Goal: Task Accomplishment & Management: Manage account settings

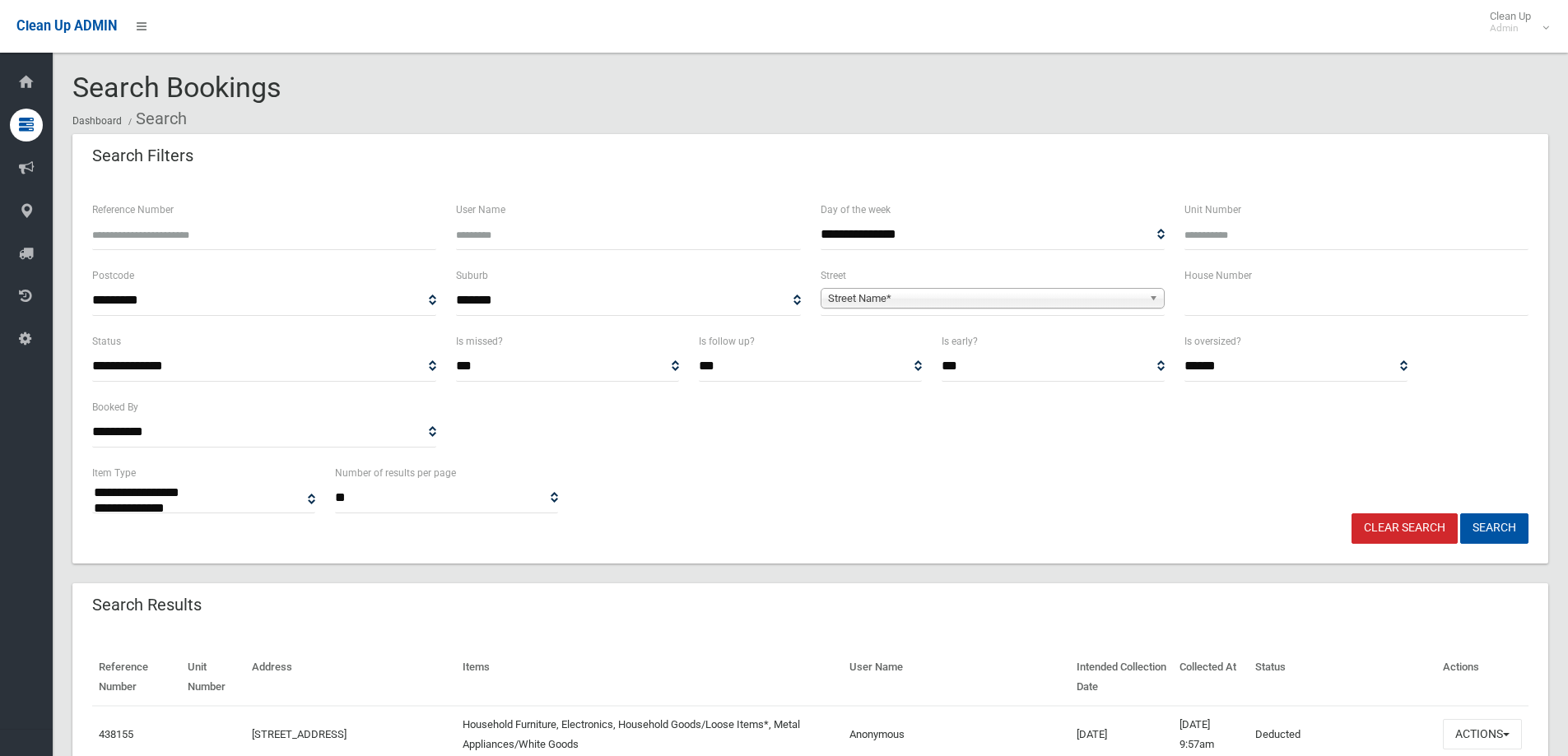
select select
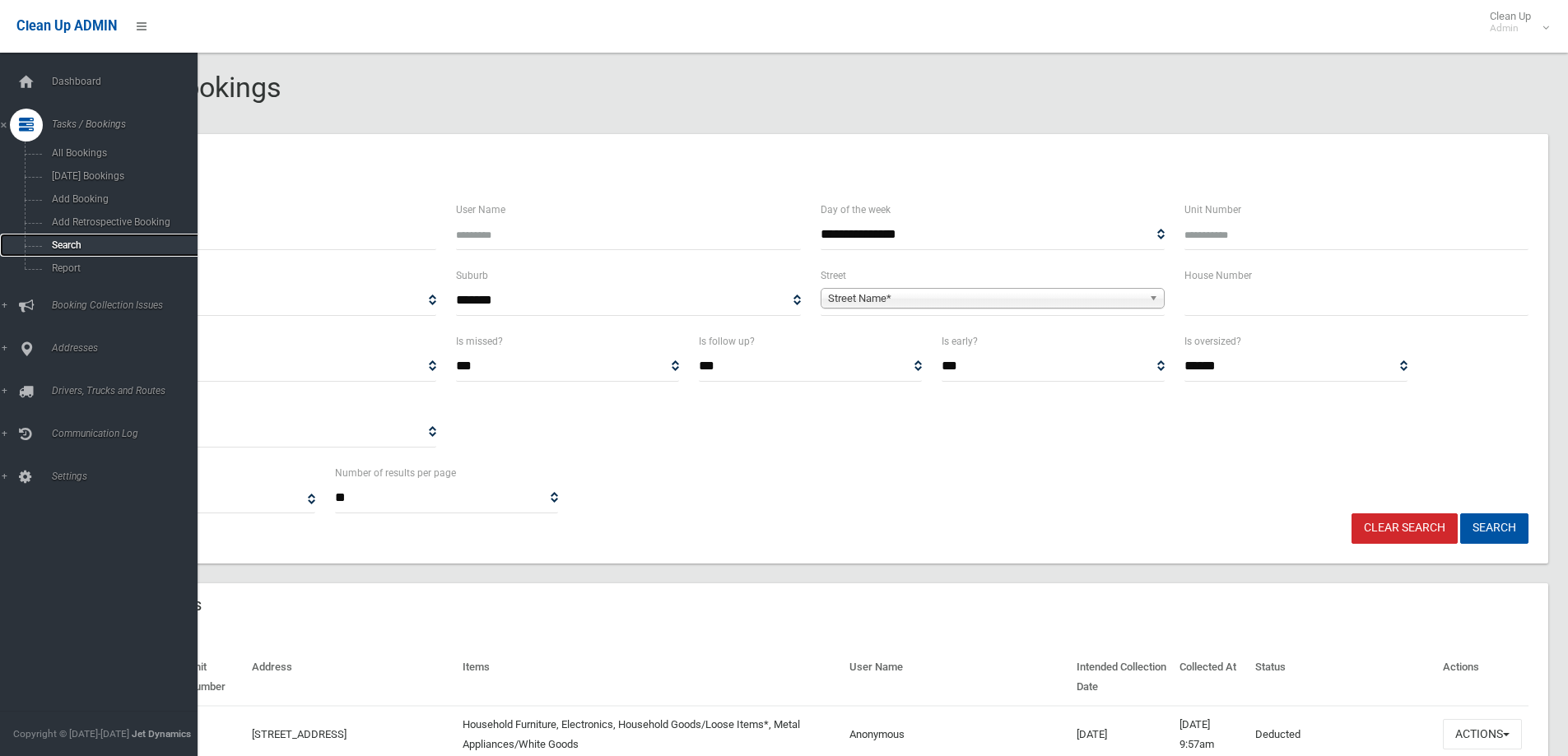
click at [79, 240] on span "Search" at bounding box center [121, 245] width 149 height 11
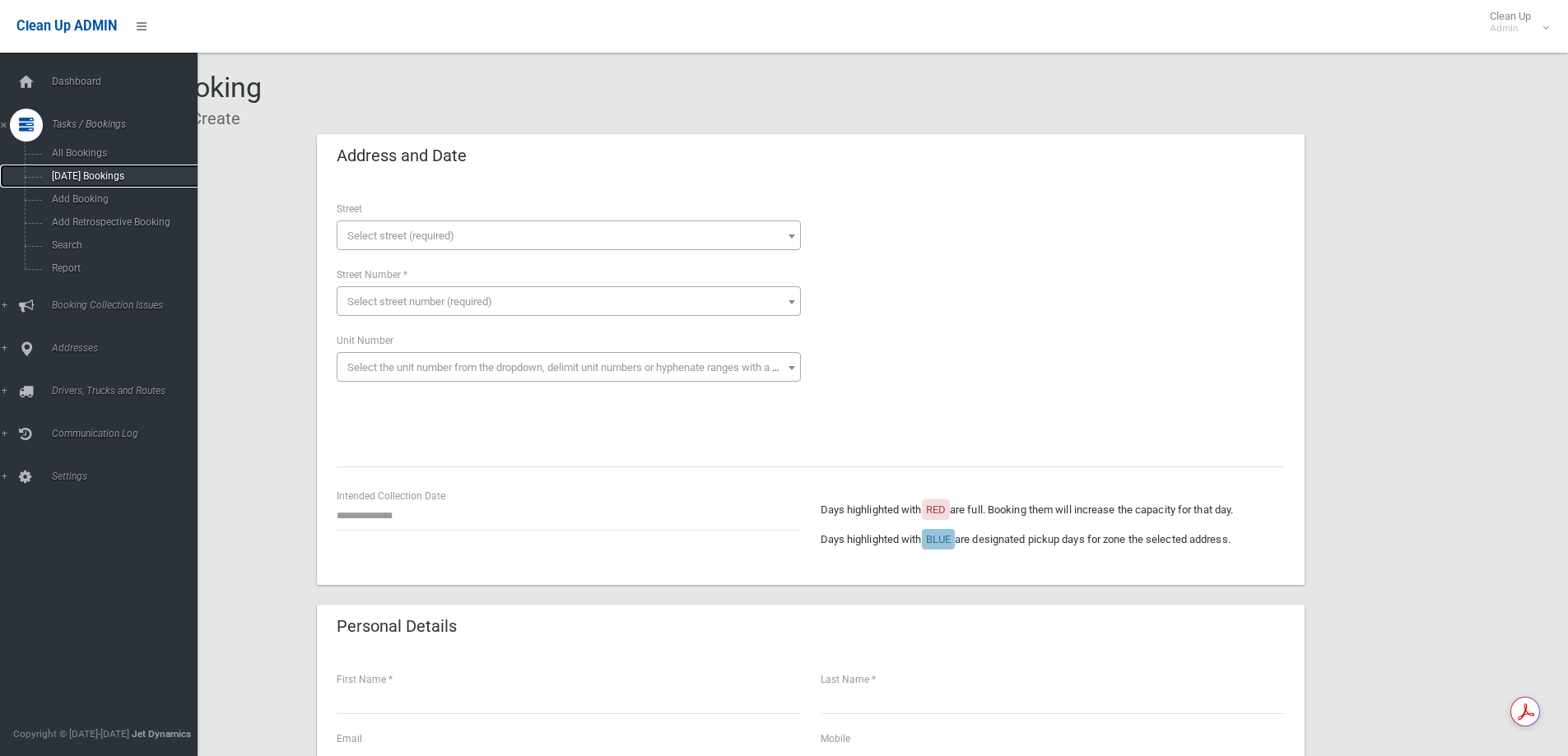
click at [131, 185] on link "[DATE] Bookings" at bounding box center [105, 175] width 210 height 23
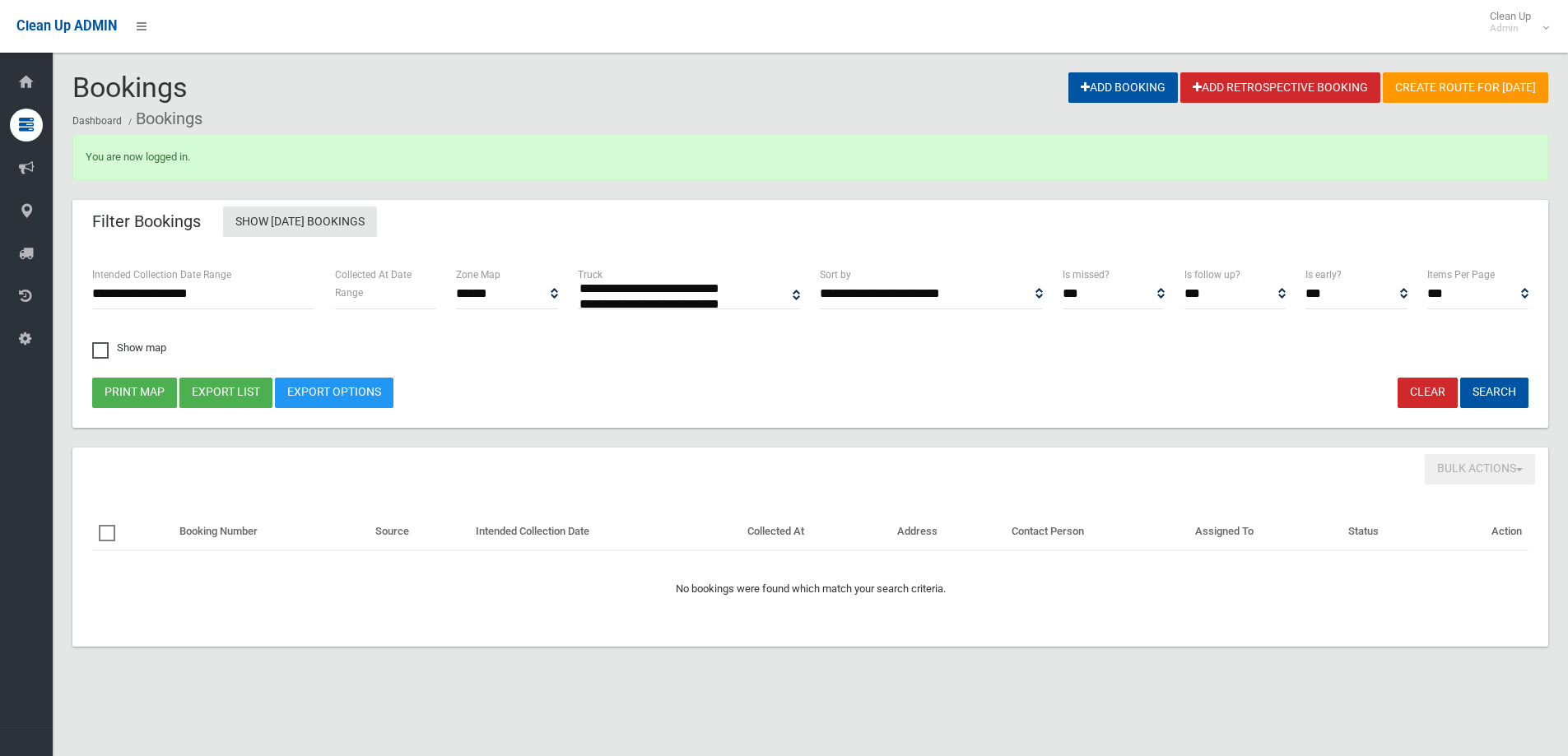
select select
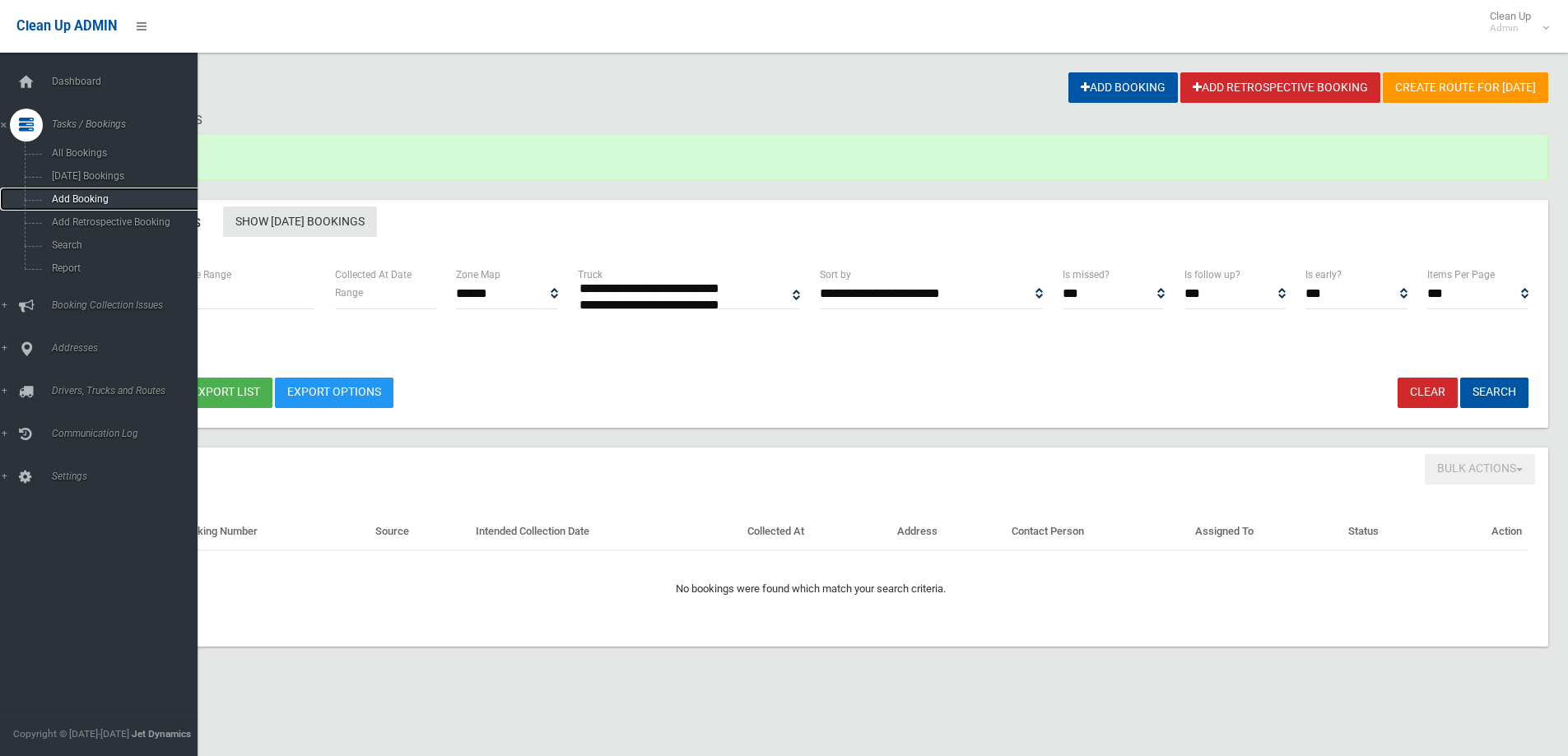
click at [101, 205] on link "Add Booking" at bounding box center [105, 199] width 210 height 23
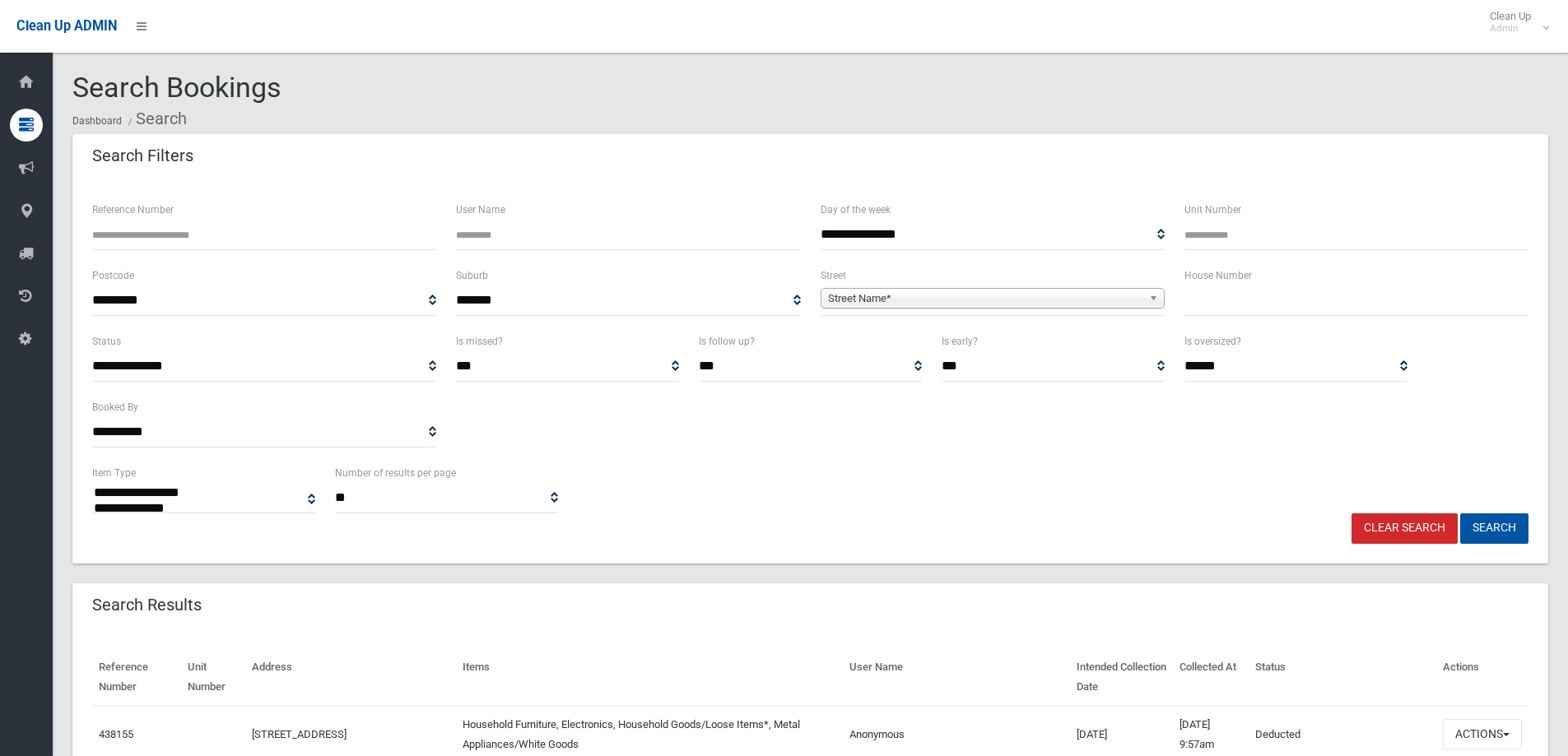
select select
click at [271, 247] on div "Reference Number" at bounding box center [264, 232] width 364 height 65
click at [265, 235] on input "Reference Number" at bounding box center [264, 234] width 344 height 31
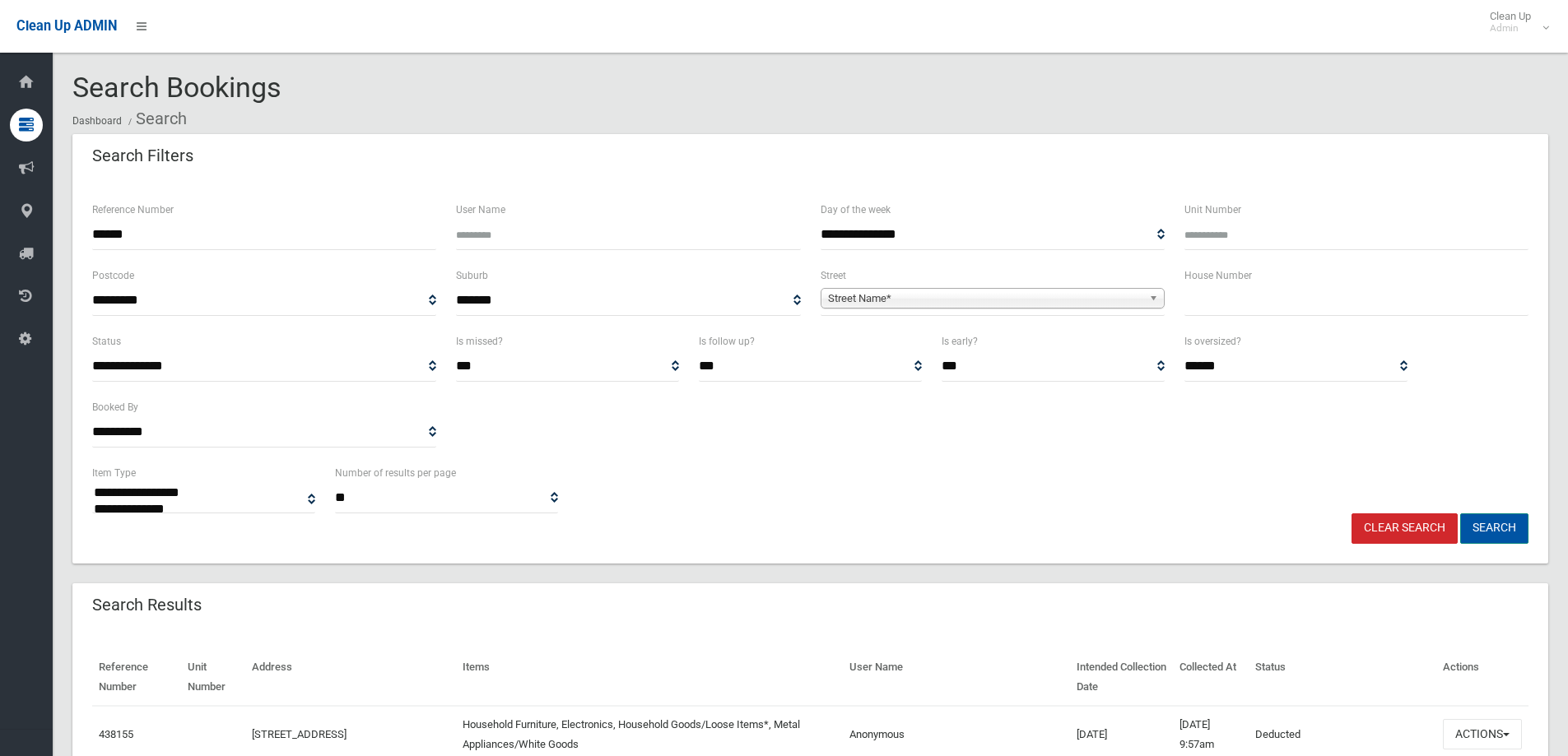
type input "******"
click at [1487, 533] on button "Search" at bounding box center [1493, 528] width 68 height 31
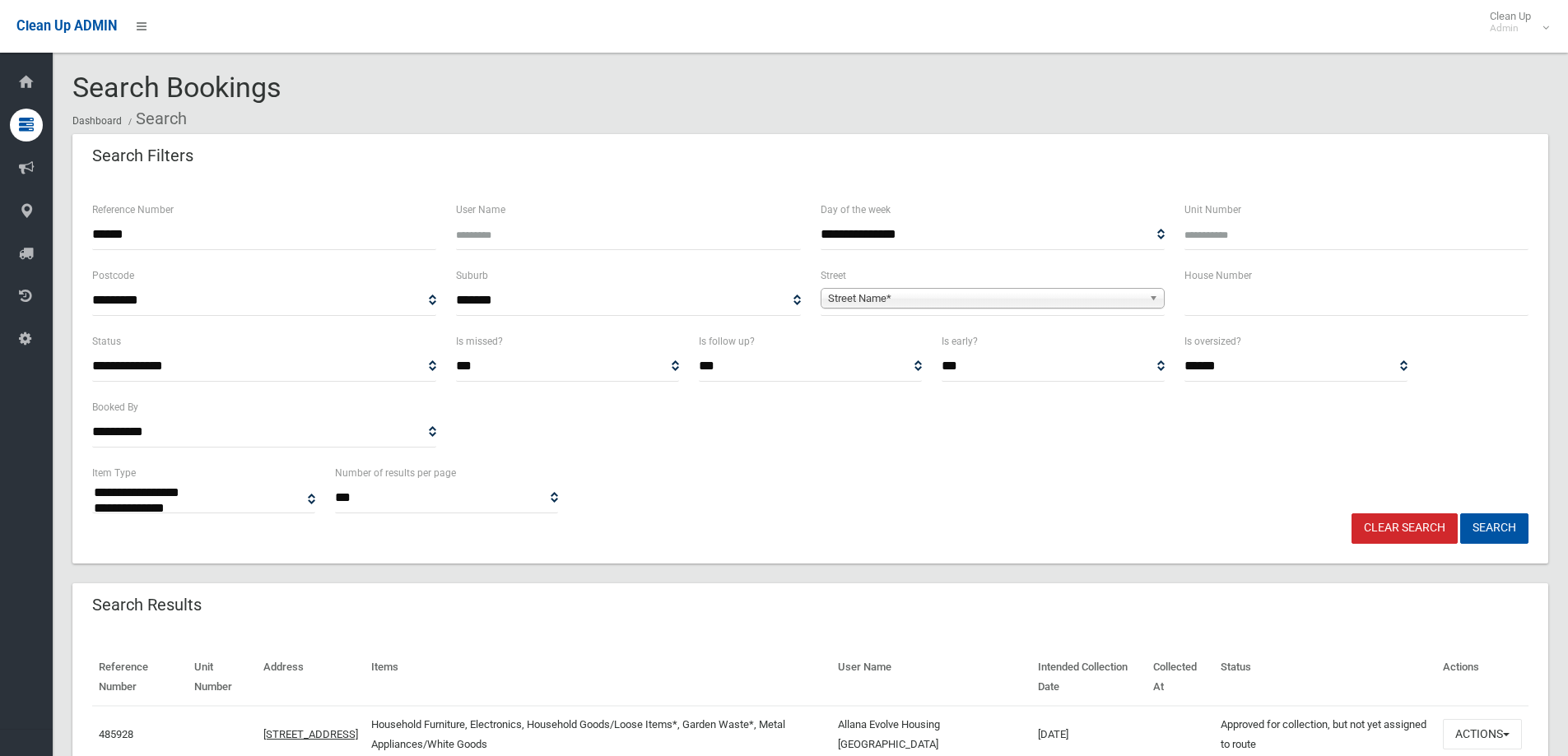
select select
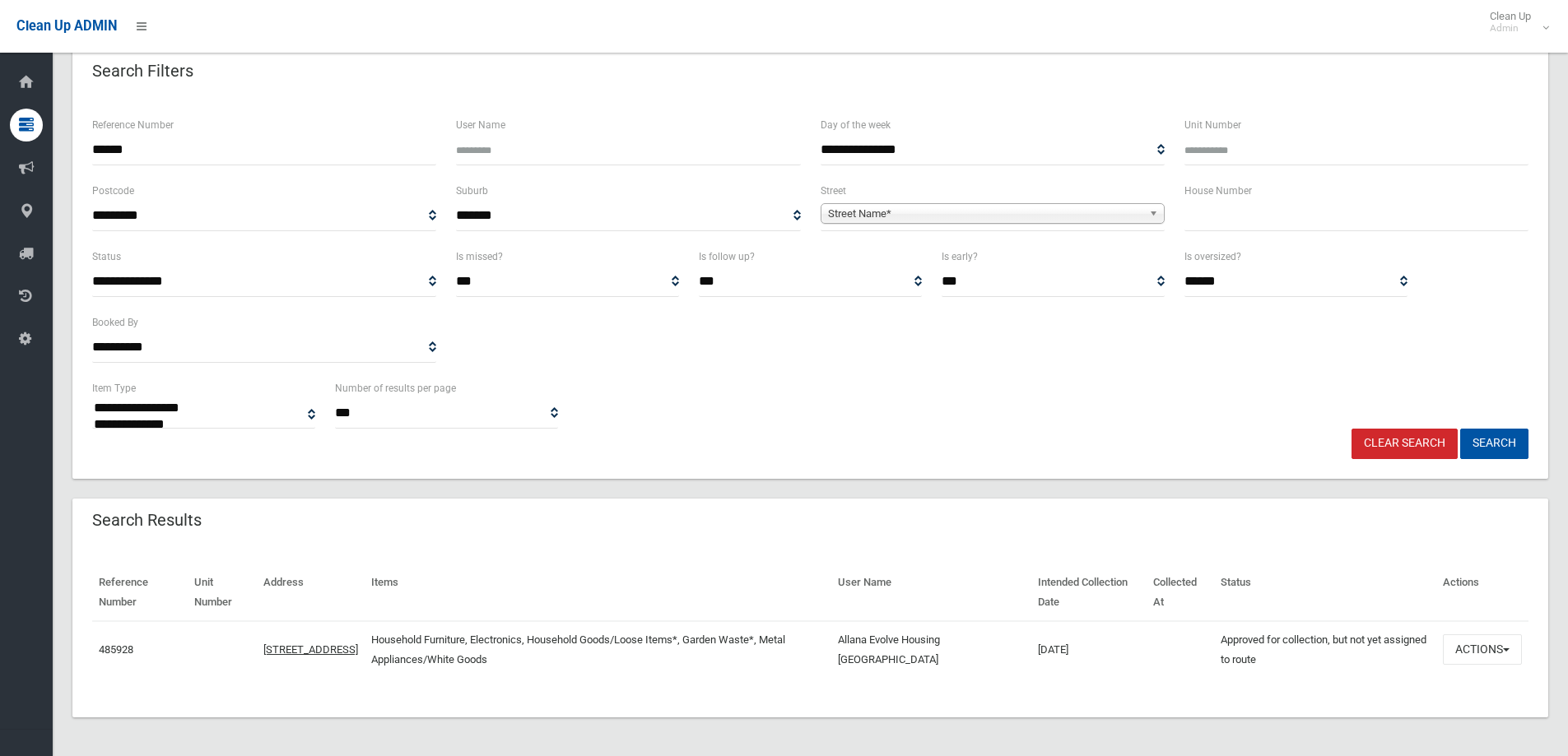
scroll to position [86, 0]
click at [1043, 458] on div "**********" at bounding box center [811, 286] width 1476 height 384
click at [1504, 654] on button "Actions" at bounding box center [1482, 649] width 79 height 31
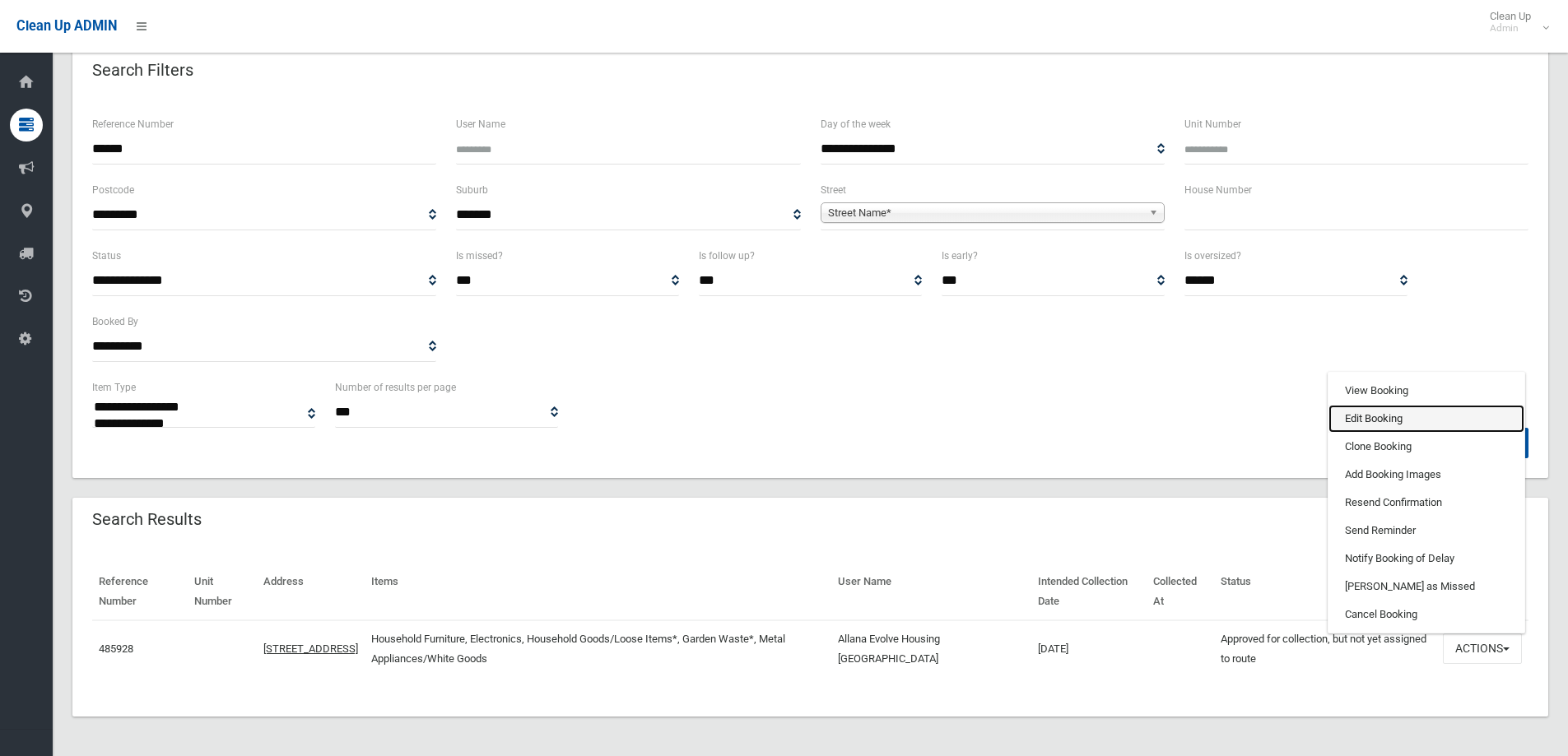
click at [1442, 426] on link "Edit Booking" at bounding box center [1426, 419] width 196 height 28
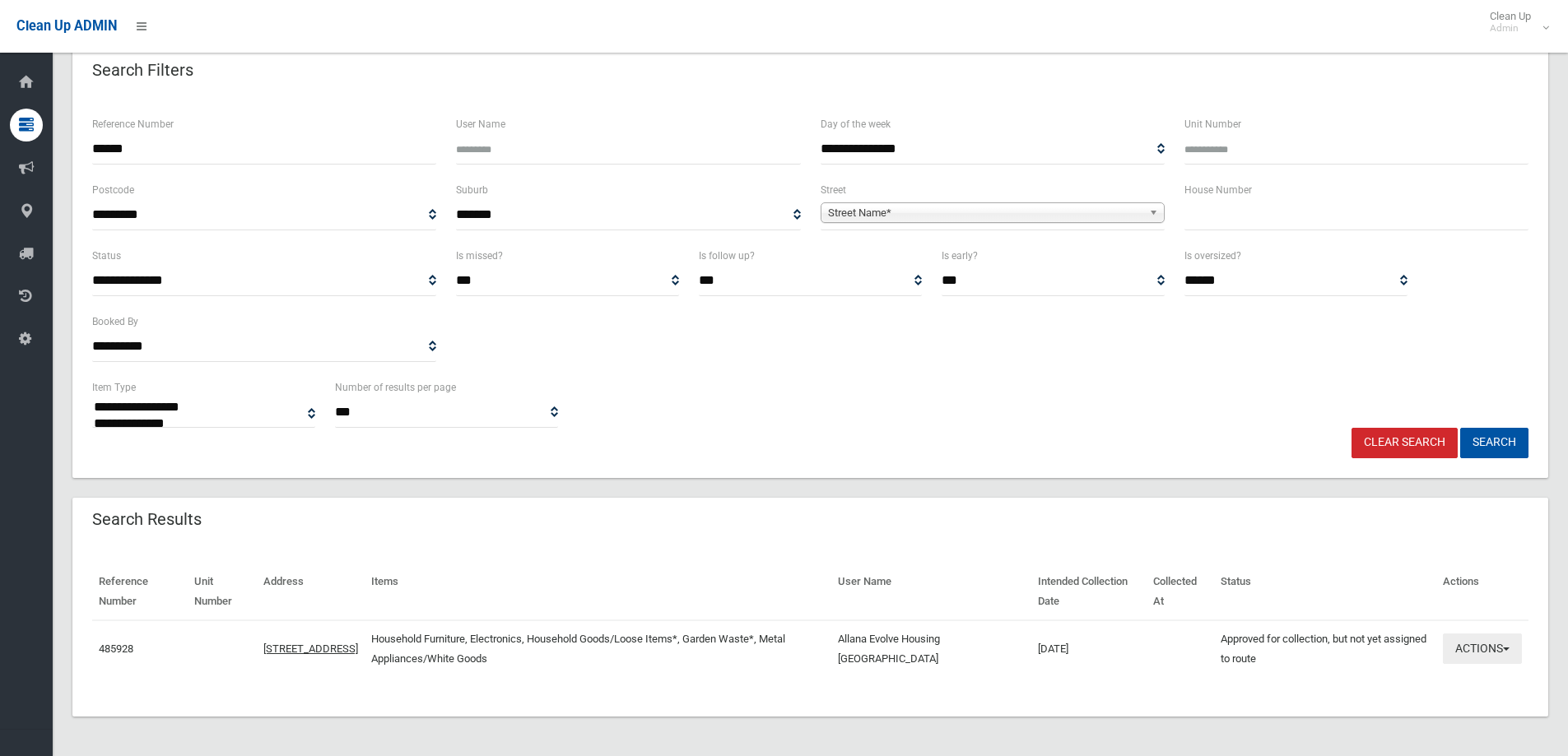
click at [1481, 656] on button "Actions" at bounding box center [1482, 649] width 79 height 31
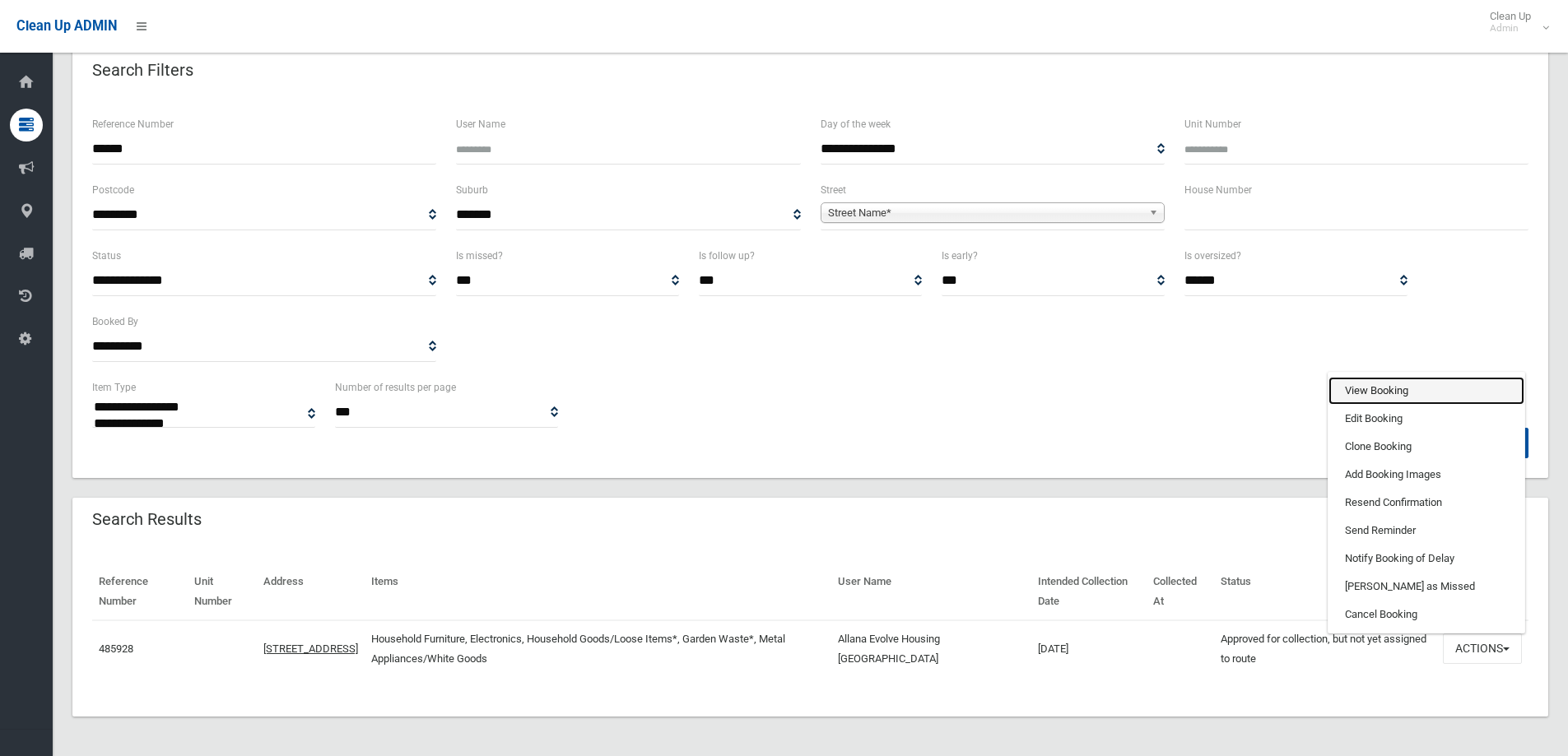
click at [1424, 391] on link "View Booking" at bounding box center [1426, 391] width 196 height 28
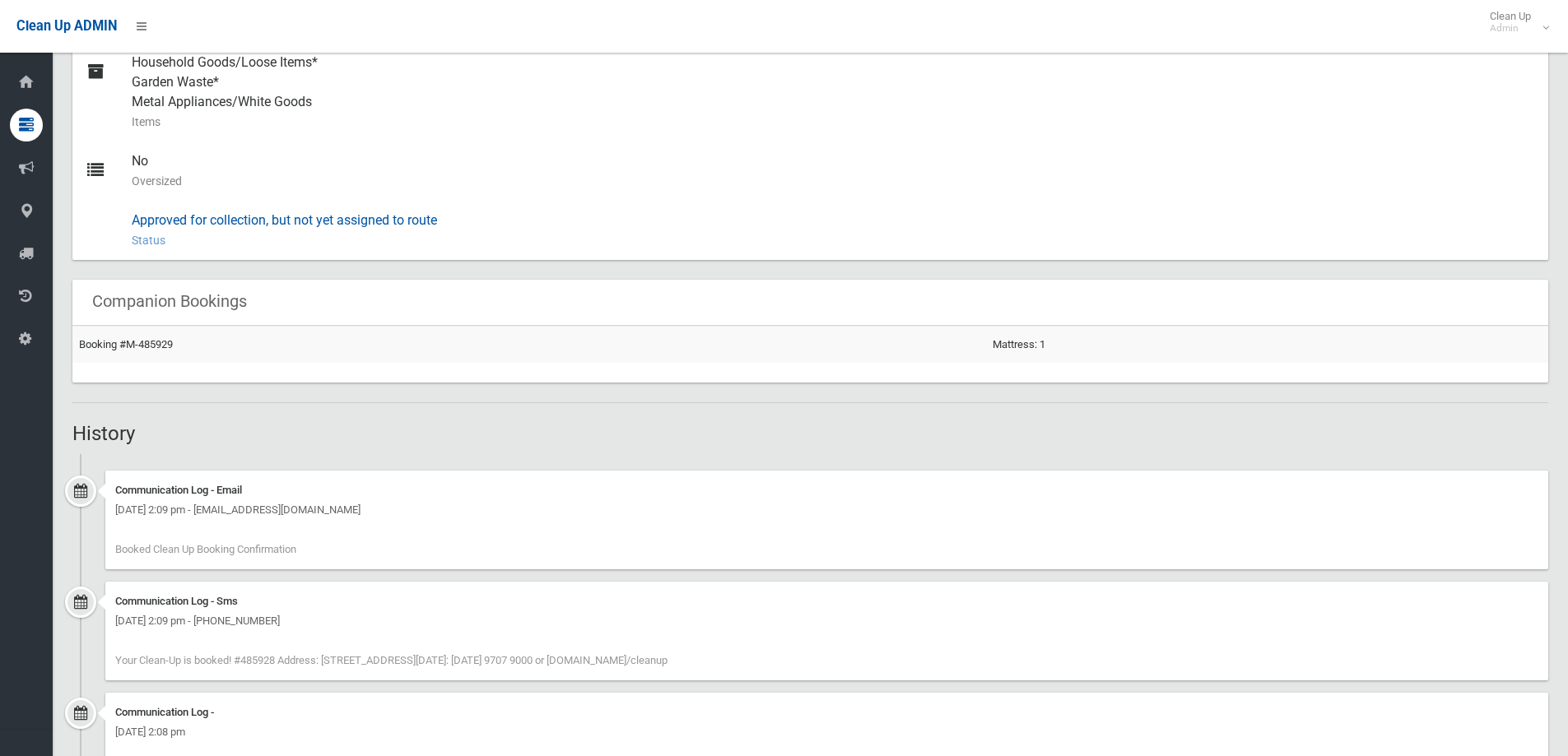
scroll to position [404, 0]
